Goal: Task Accomplishment & Management: Use online tool/utility

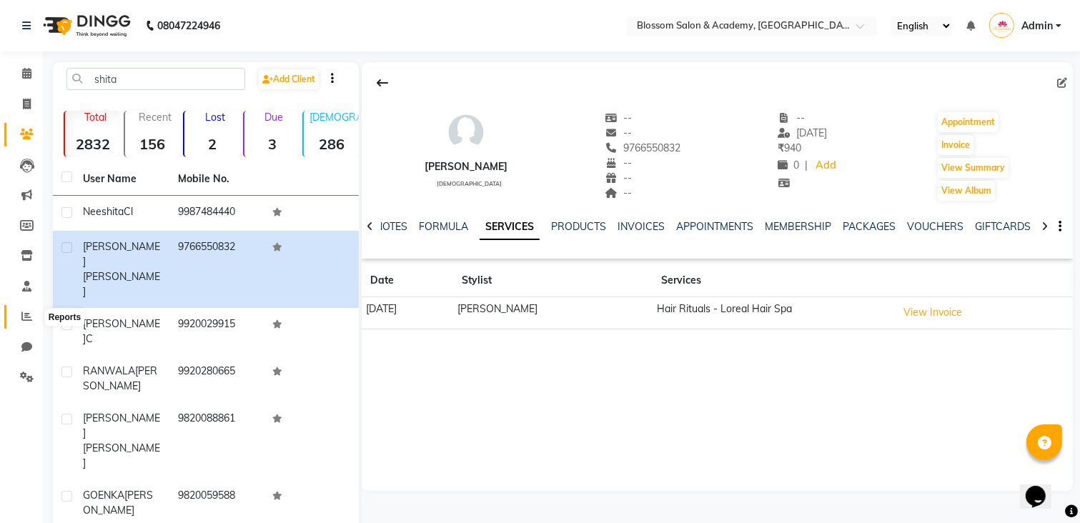
click at [31, 311] on span at bounding box center [26, 317] width 25 height 16
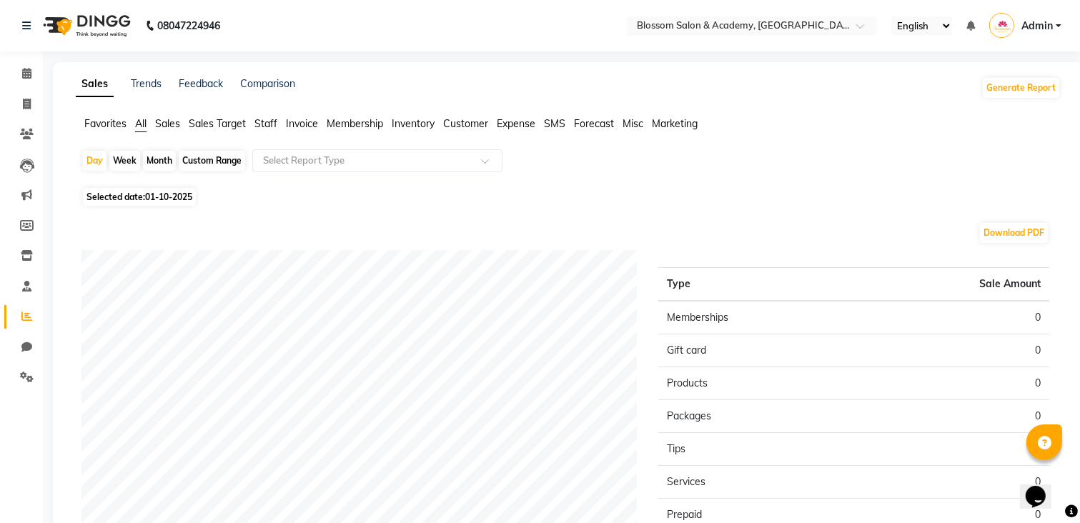
click at [152, 161] on div "Month" at bounding box center [159, 161] width 33 height 20
select select "10"
select select "2025"
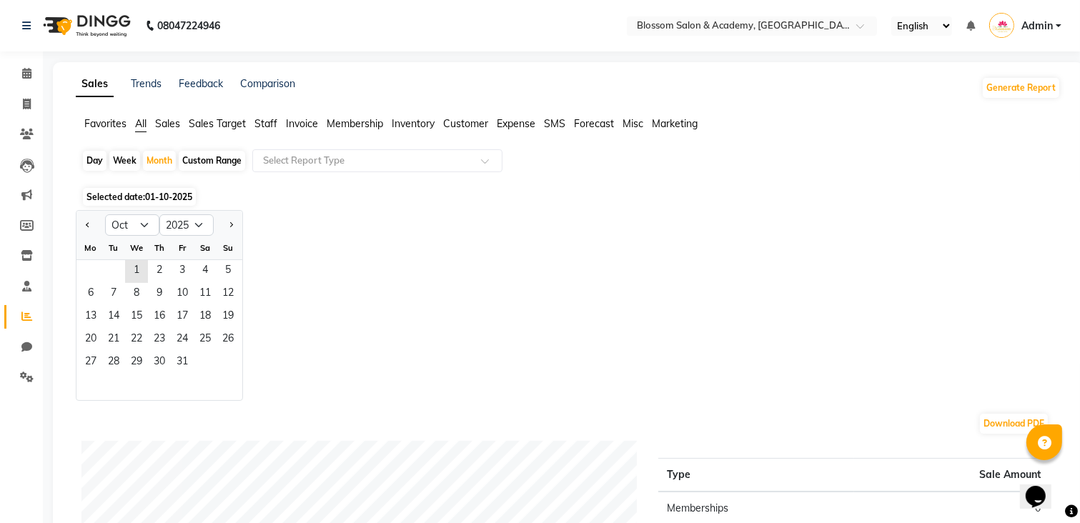
click at [275, 126] on span "Staff" at bounding box center [265, 123] width 23 height 13
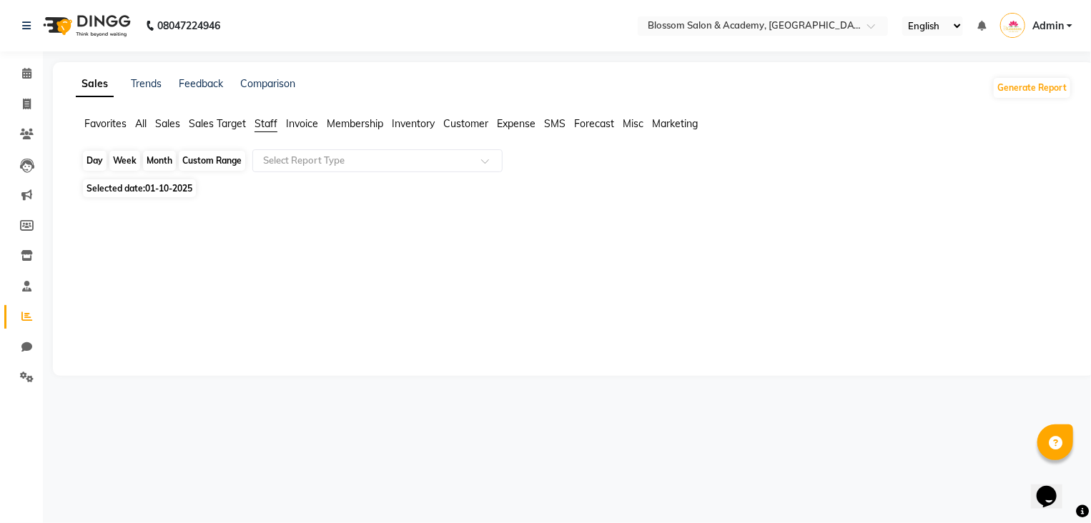
click at [172, 167] on div "Month" at bounding box center [159, 161] width 33 height 20
select select "10"
select select "2025"
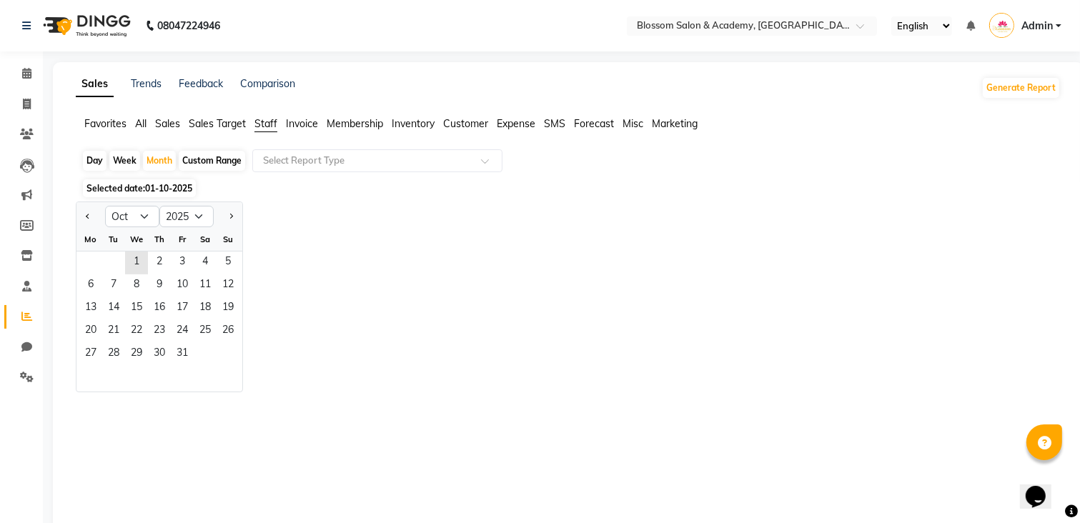
click at [97, 214] on div at bounding box center [90, 216] width 29 height 23
click at [92, 217] on button "Previous month" at bounding box center [87, 216] width 11 height 23
select select "9"
click at [143, 255] on span "3" at bounding box center [136, 263] width 23 height 23
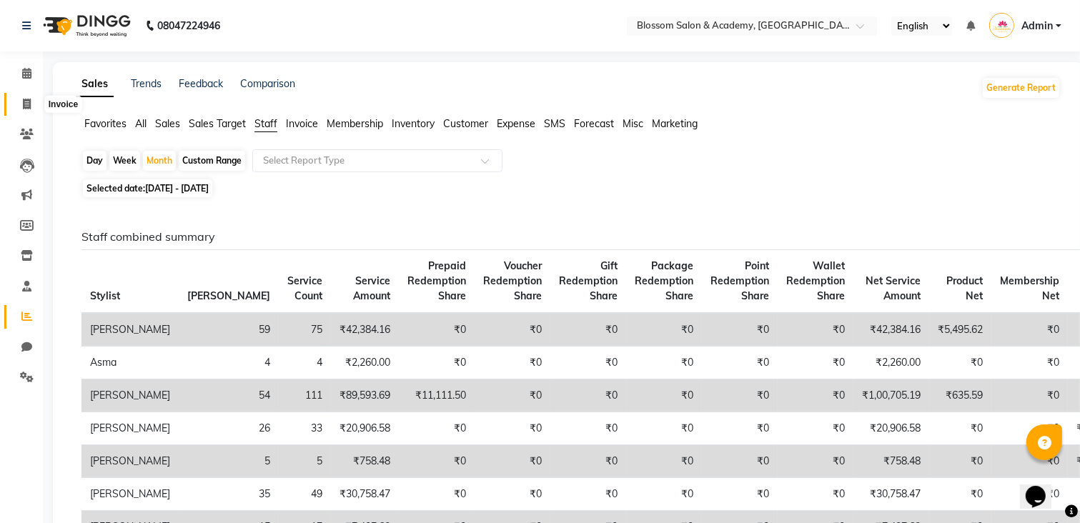
drag, startPoint x: 23, startPoint y: 103, endPoint x: 35, endPoint y: 116, distance: 17.7
click at [23, 103] on icon at bounding box center [27, 104] width 8 height 11
select select "service"
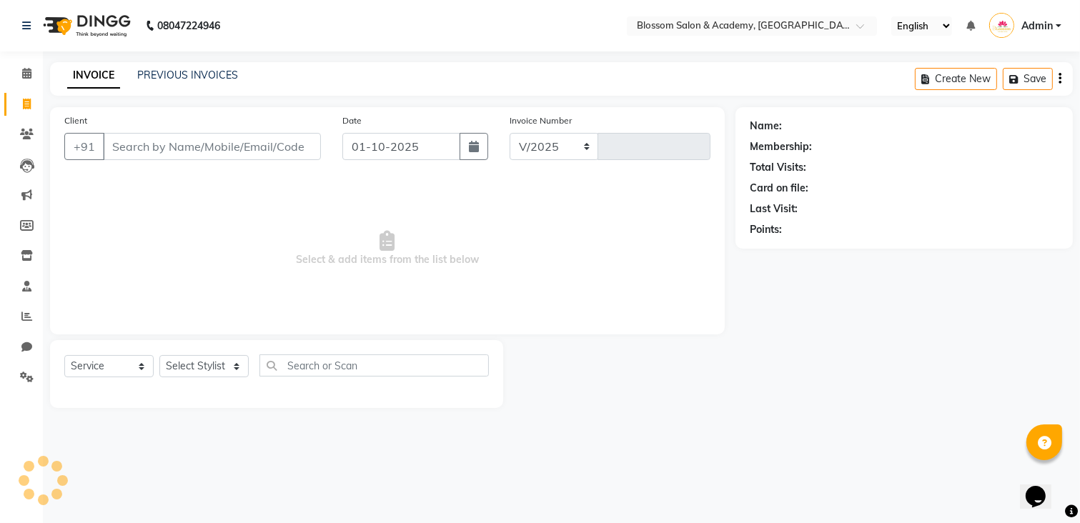
select select "8887"
type input "0252"
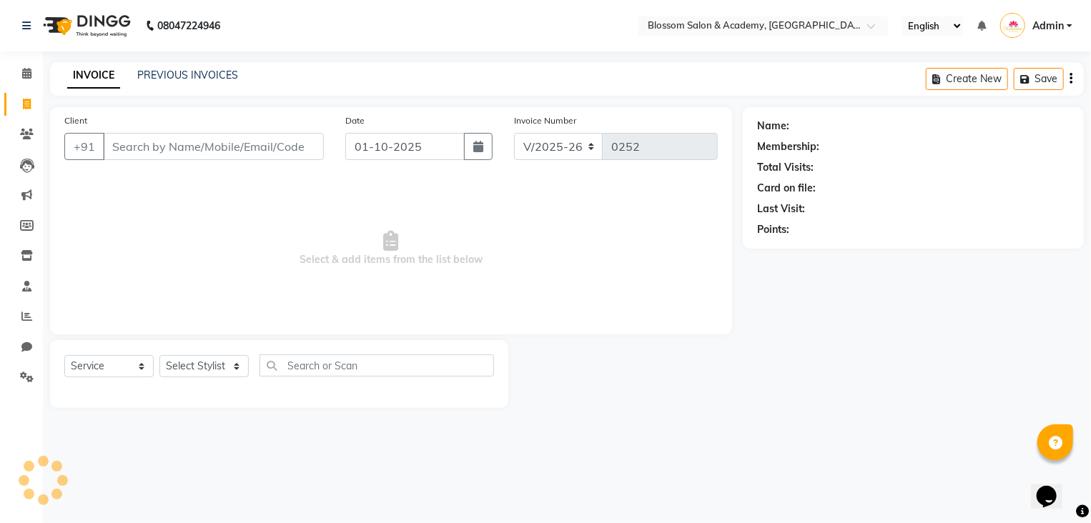
select select "package"
select select "89746"
